Goal: Navigation & Orientation: Go to known website

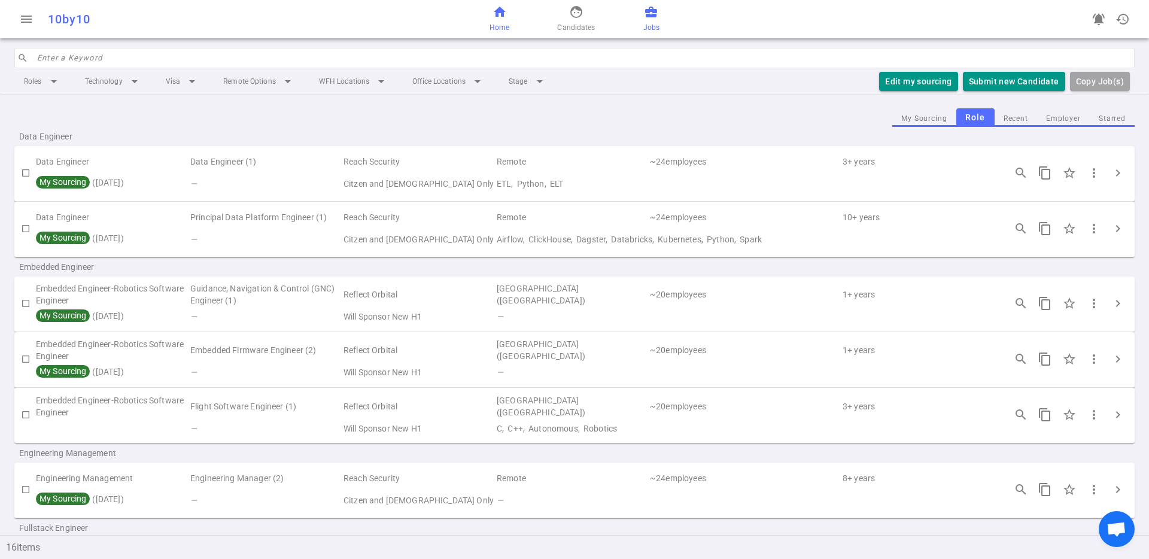
click at [506, 16] on span "home" at bounding box center [500, 12] width 14 height 14
